Goal: Navigation & Orientation: Find specific page/section

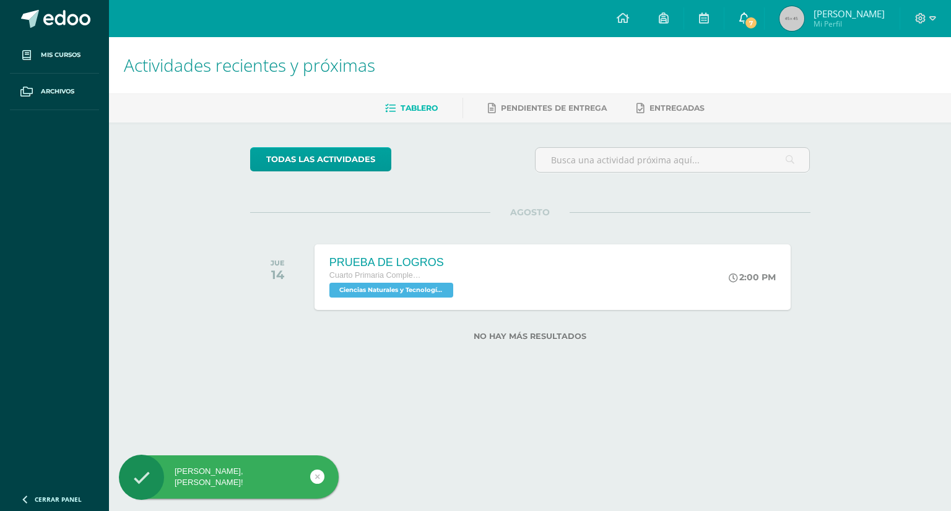
click at [748, 20] on span "7" at bounding box center [751, 23] width 14 height 14
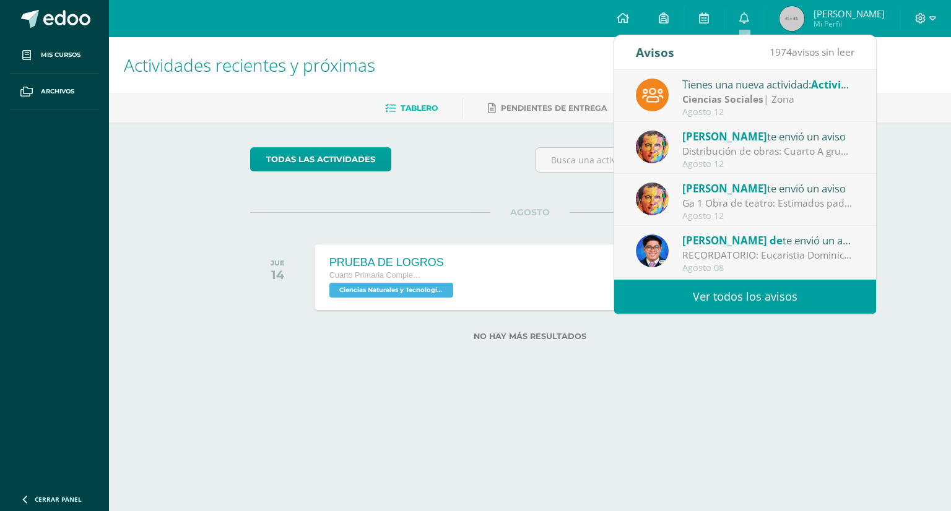
click at [491, 140] on div "todas las Actividades No tienes actividades Échale un vistazo a los demás perío…" at bounding box center [530, 252] width 610 height 258
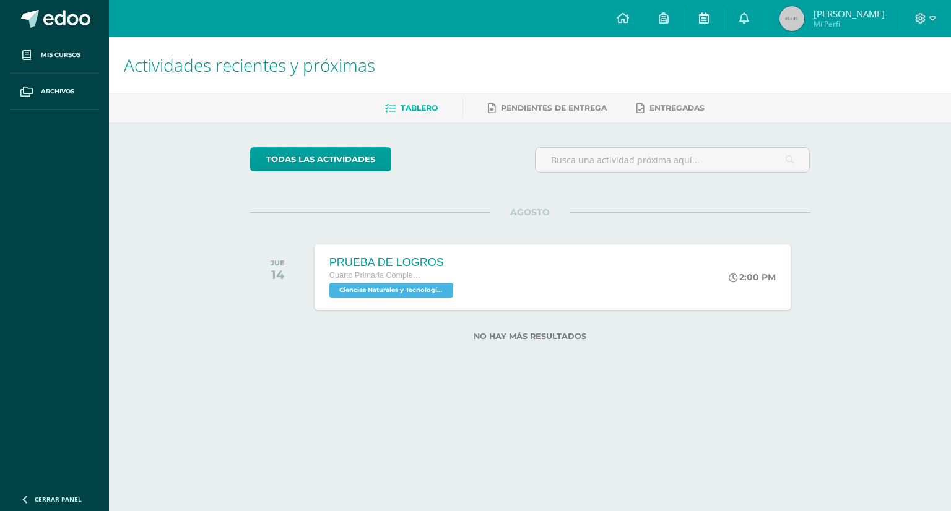
click at [701, 18] on icon at bounding box center [704, 17] width 10 height 11
